Goal: Task Accomplishment & Management: Manage account settings

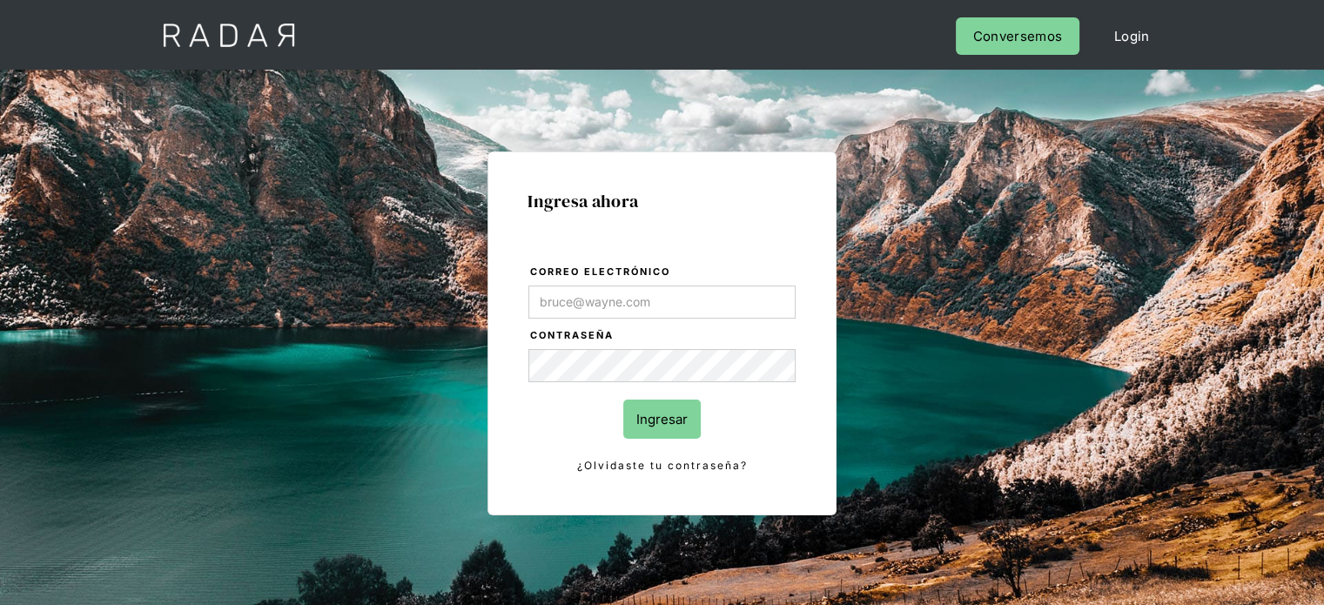
click at [561, 293] on input "Correo electrónico" at bounding box center [661, 302] width 267 height 33
type input "[EMAIL_ADDRESS][DOMAIN_NAME]"
click at [669, 420] on input "Ingresar" at bounding box center [661, 419] width 77 height 39
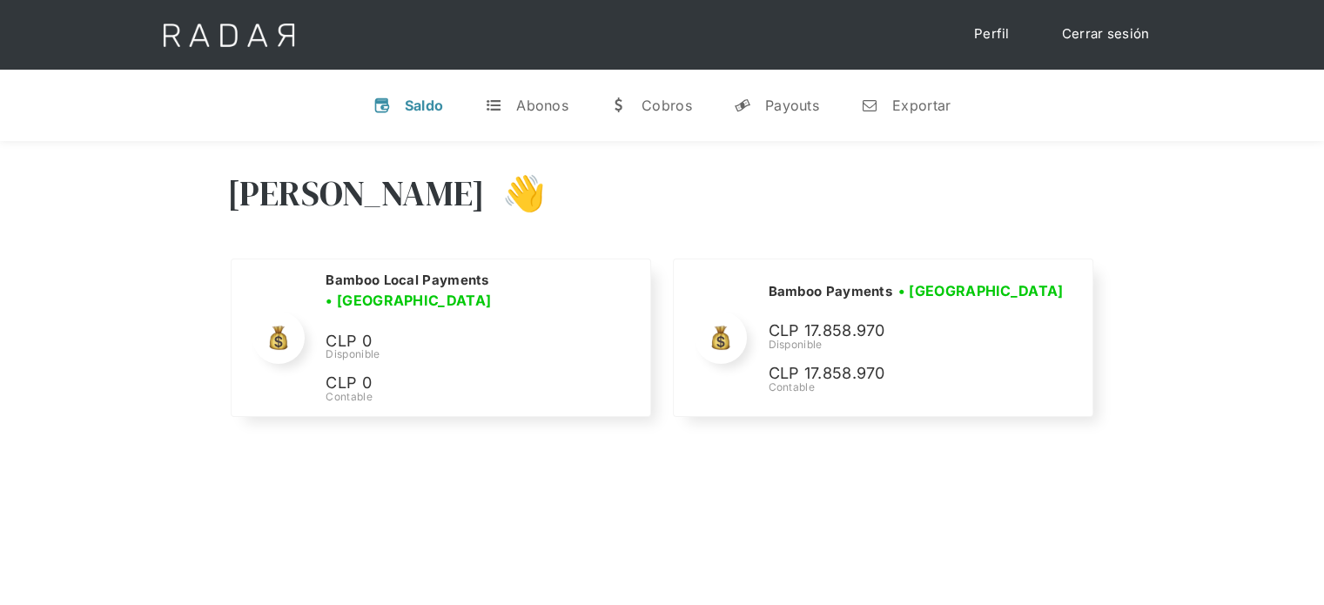
click at [792, 190] on div "Hola Joaquín 👋" at bounding box center [662, 206] width 871 height 104
